Goal: Task Accomplishment & Management: Complete application form

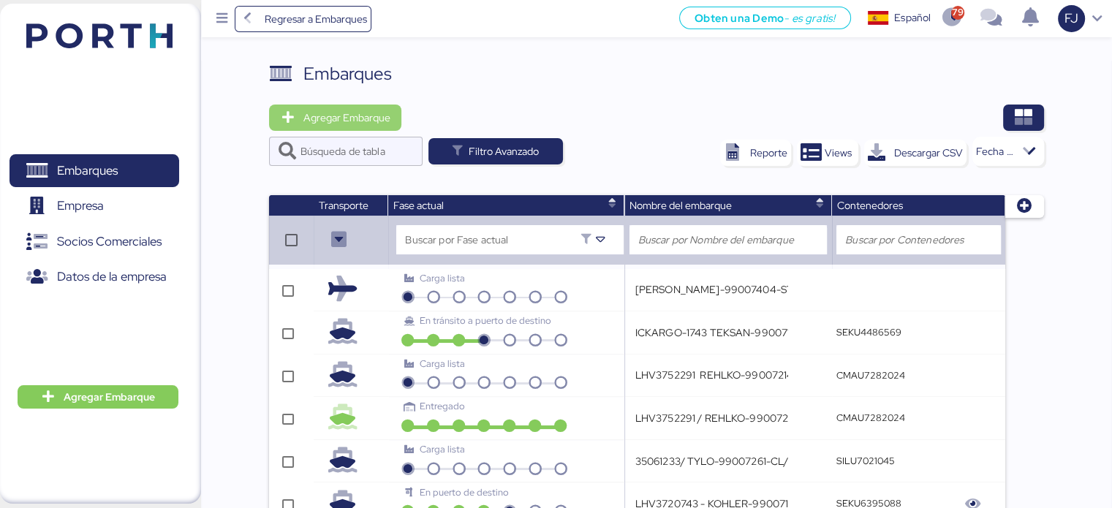
click at [344, 121] on span "Agregar Embarque" at bounding box center [346, 118] width 87 height 18
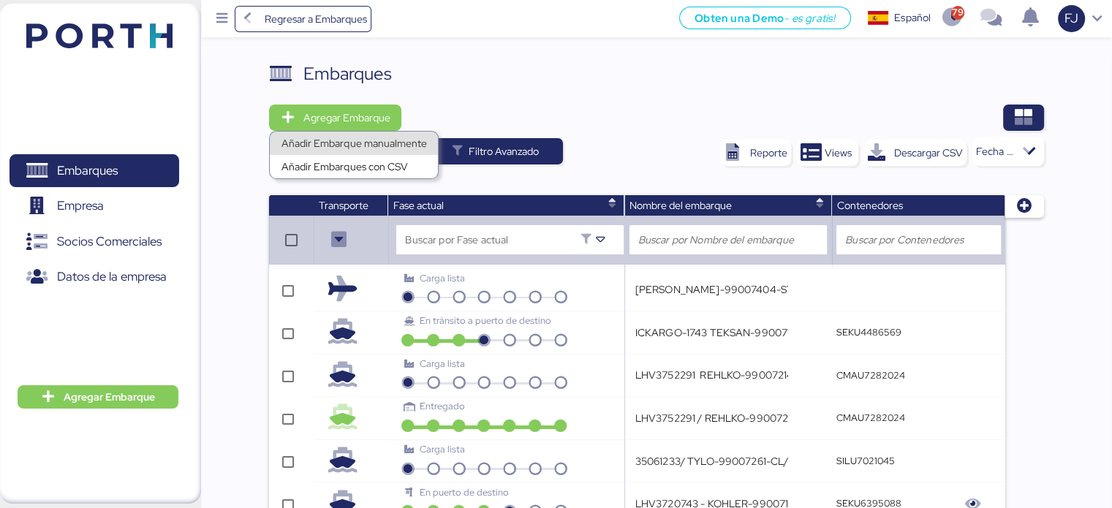
click at [352, 146] on div "Añadir Embarque manualmente" at bounding box center [354, 143] width 145 height 20
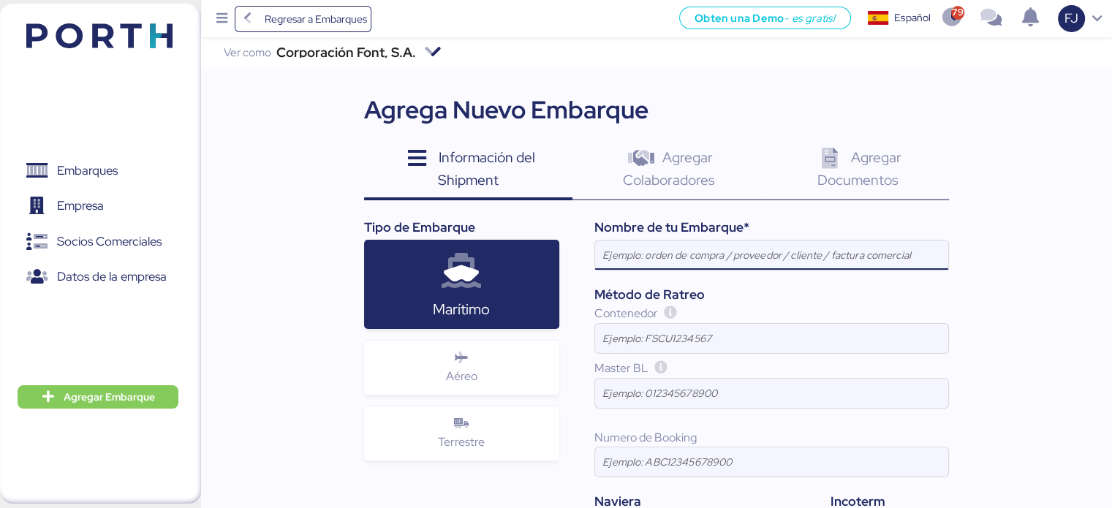
paste input "ICKARGO-1744"
paste input "TEKSAN-99007082-ST"
paste input "TEKSAN-99007208-ST"
paste input "TEKSAN-99007277-PAS"
drag, startPoint x: 877, startPoint y: 232, endPoint x: 877, endPoint y: 242, distance: 10.3
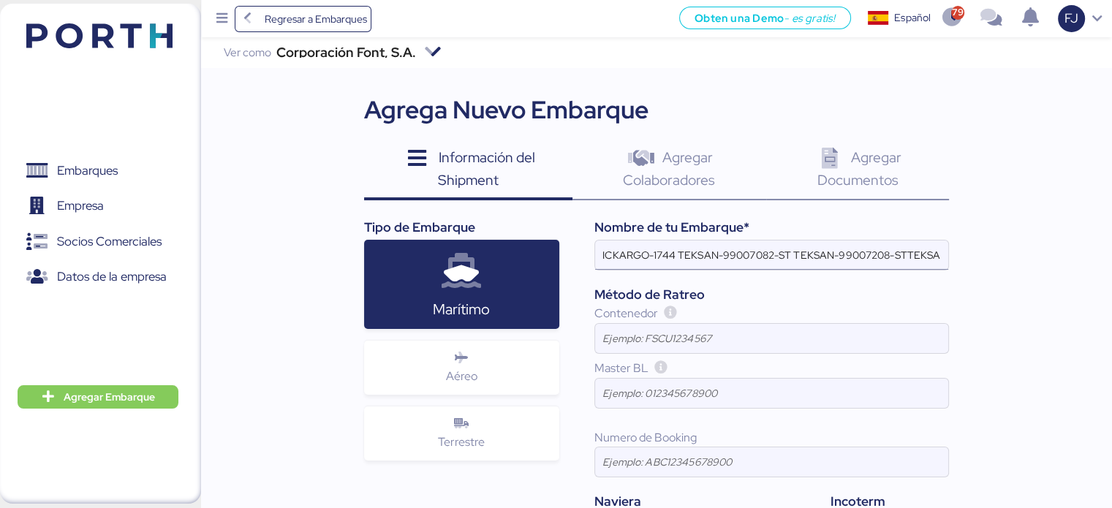
click at [877, 243] on div "Nombre de tu Embarque* ICKARGO-1744 TEKSAN-99007082-ST TEKSAN-99007208-STTEKSAN…" at bounding box center [754, 380] width 390 height 324
click at [877, 256] on input "ICKARGO-1744 TEKSAN-99007082-ST TEKSAN-99007208-STTEKSAN-99007277-PAS" at bounding box center [771, 255] width 353 height 29
paste input "TEKSAN-99007399-ST"
type input "ICKARGO-1744 TEKSAN-99007082-ST TEKSAN-99007208-STTEKSAN-99007277-PASTEKSAN-990…"
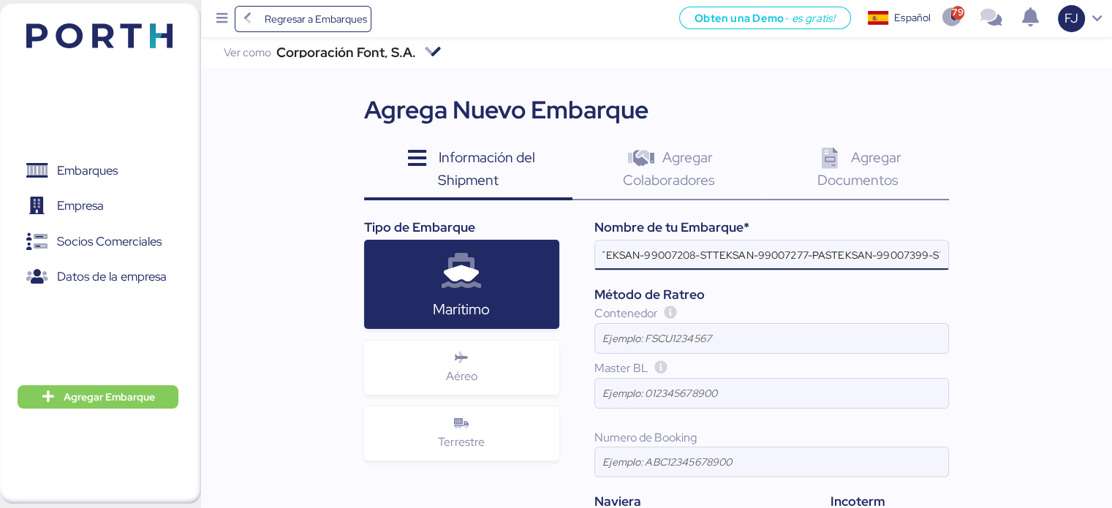
scroll to position [0, 0]
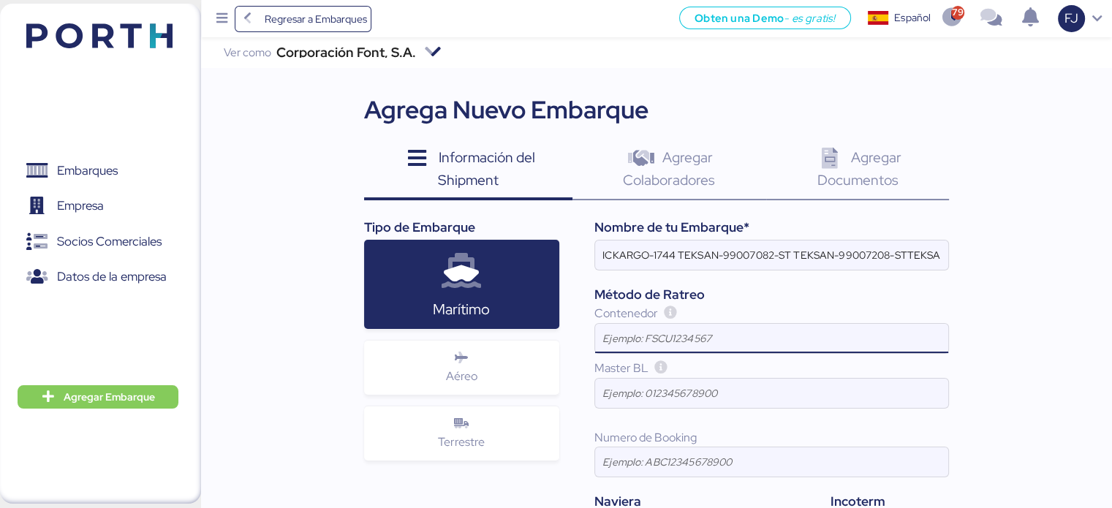
click at [650, 334] on input at bounding box center [771, 338] width 353 height 29
paste input "UETU7194044"
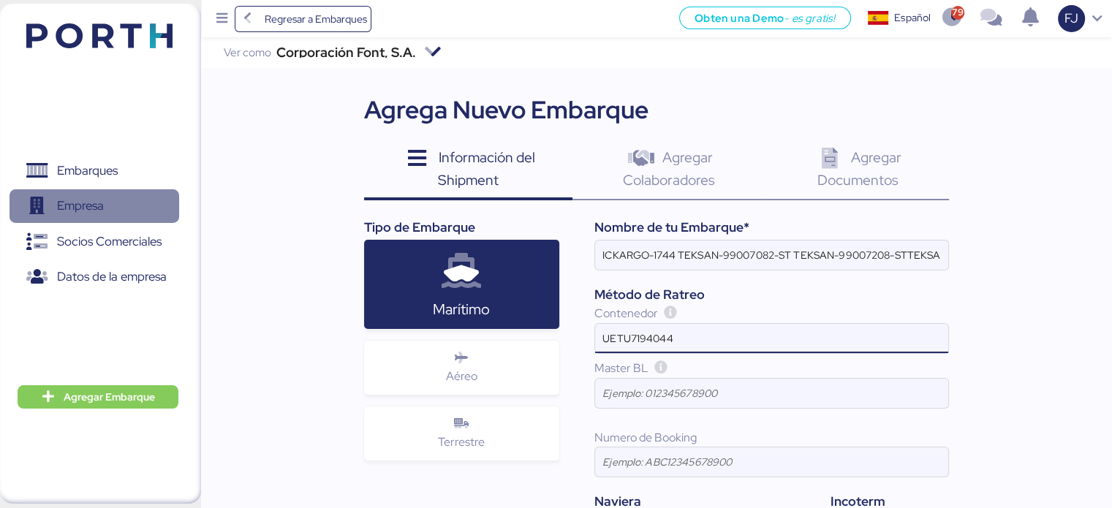
type input "UETU7194044"
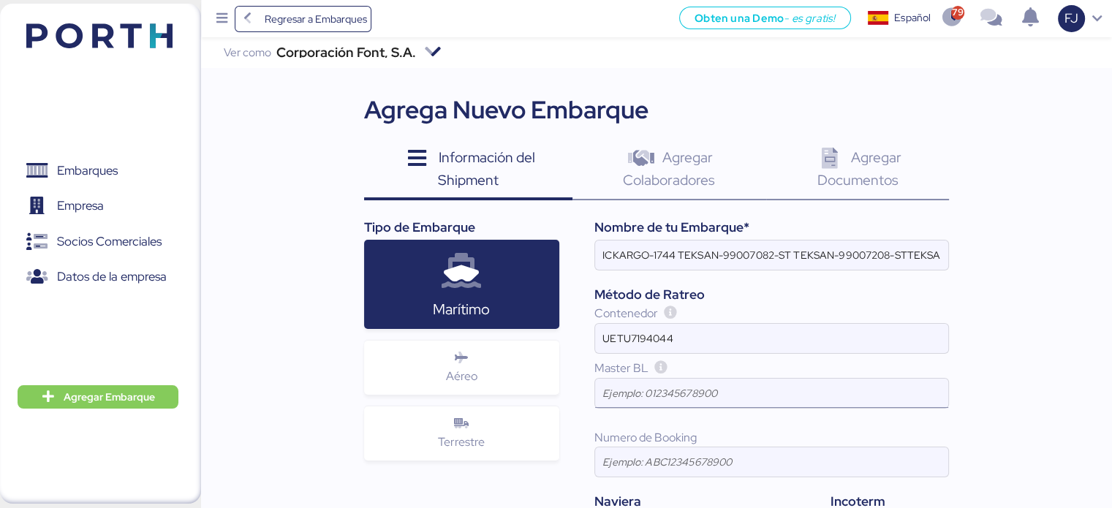
click at [648, 385] on input at bounding box center [771, 393] width 353 height 29
paste input "ISB1800162"
type input "ISB1800162"
click at [682, 175] on span "Agregar Colaboradores" at bounding box center [669, 169] width 92 height 42
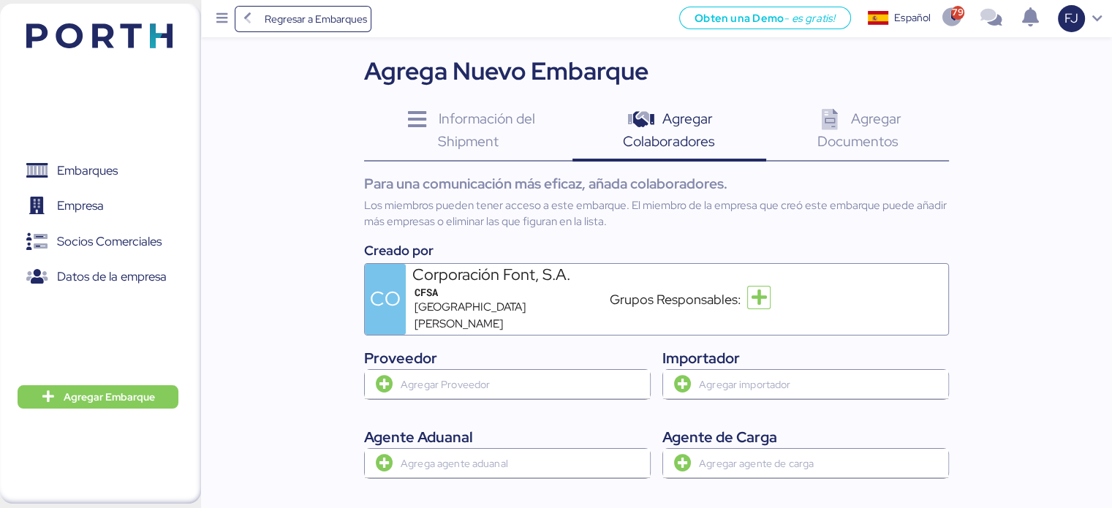
scroll to position [73, 0]
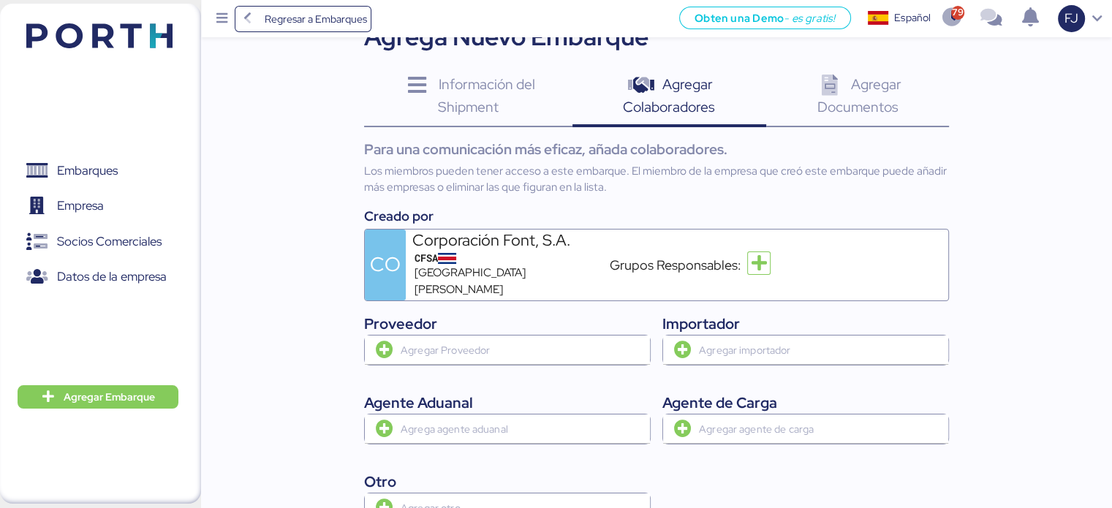
click at [852, 105] on span "Agregar Documentos" at bounding box center [859, 96] width 84 height 42
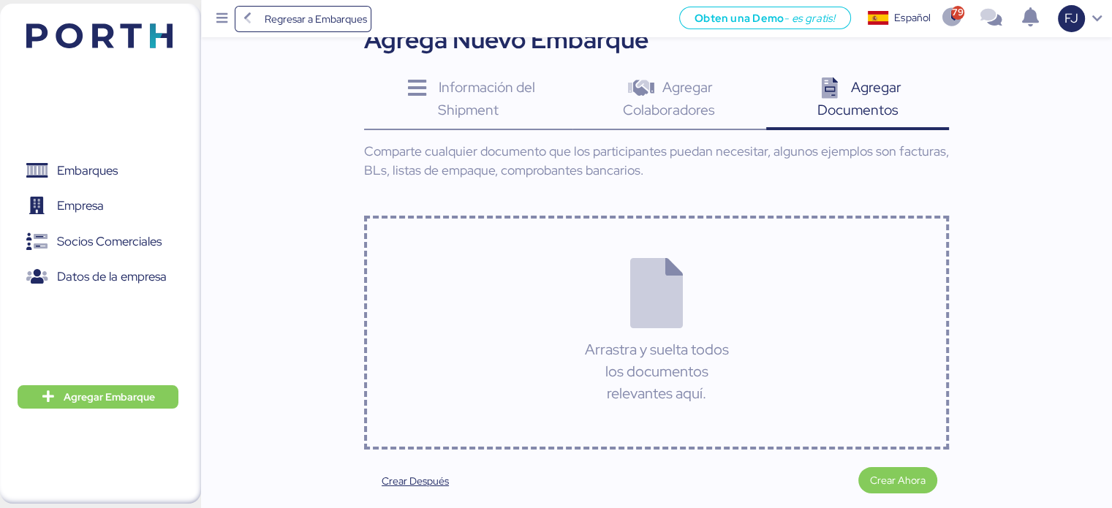
scroll to position [118, 0]
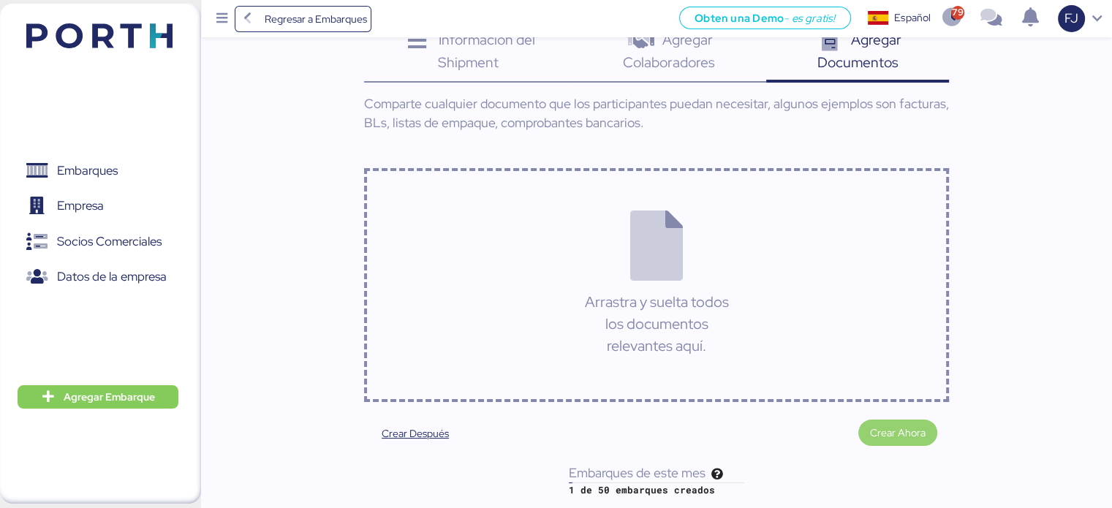
click at [892, 433] on span "Crear Ahora" at bounding box center [898, 433] width 56 height 18
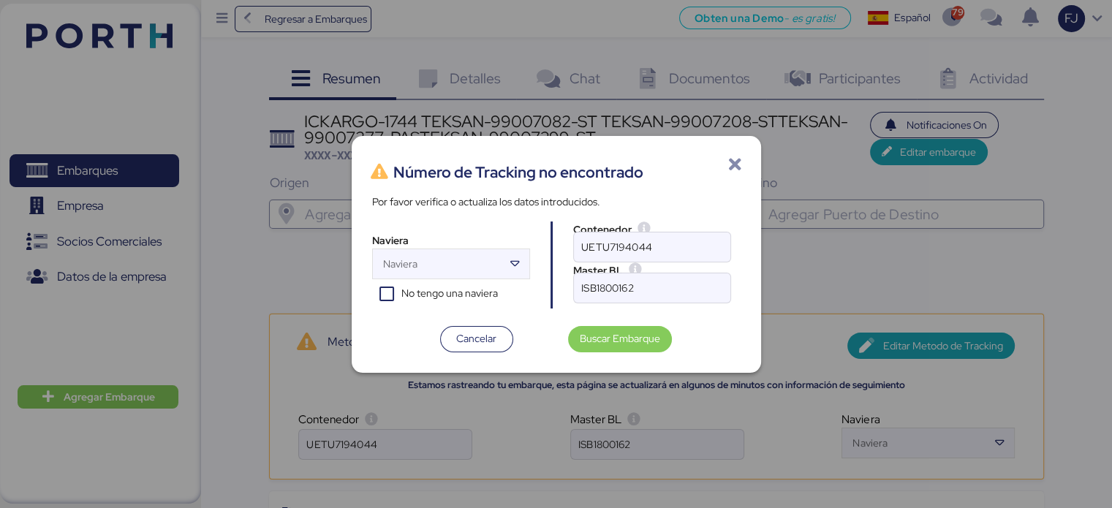
click at [734, 163] on icon at bounding box center [736, 165] width 18 height 18
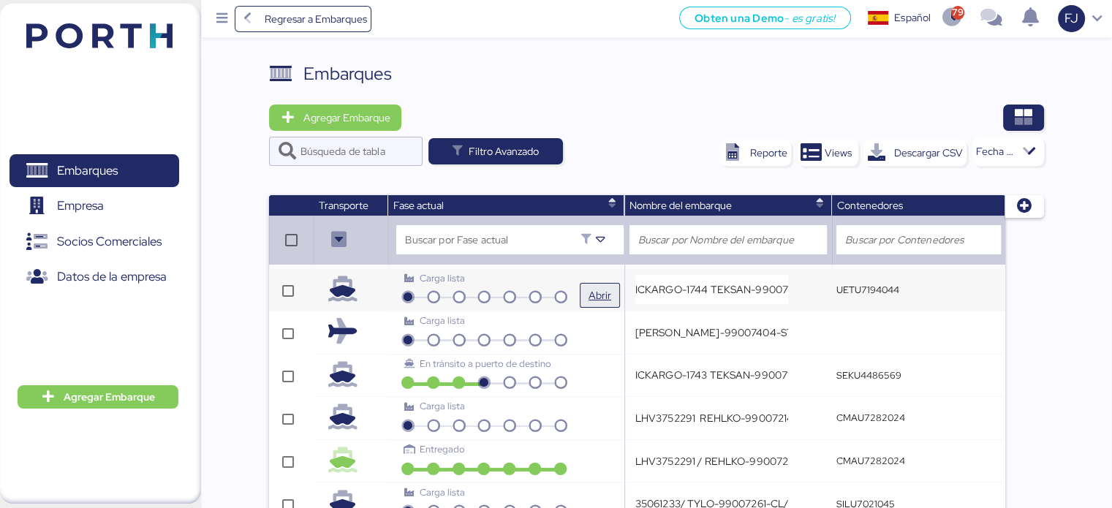
click at [597, 295] on span "Abrir" at bounding box center [600, 296] width 23 height 18
